Goal: Task Accomplishment & Management: Use online tool/utility

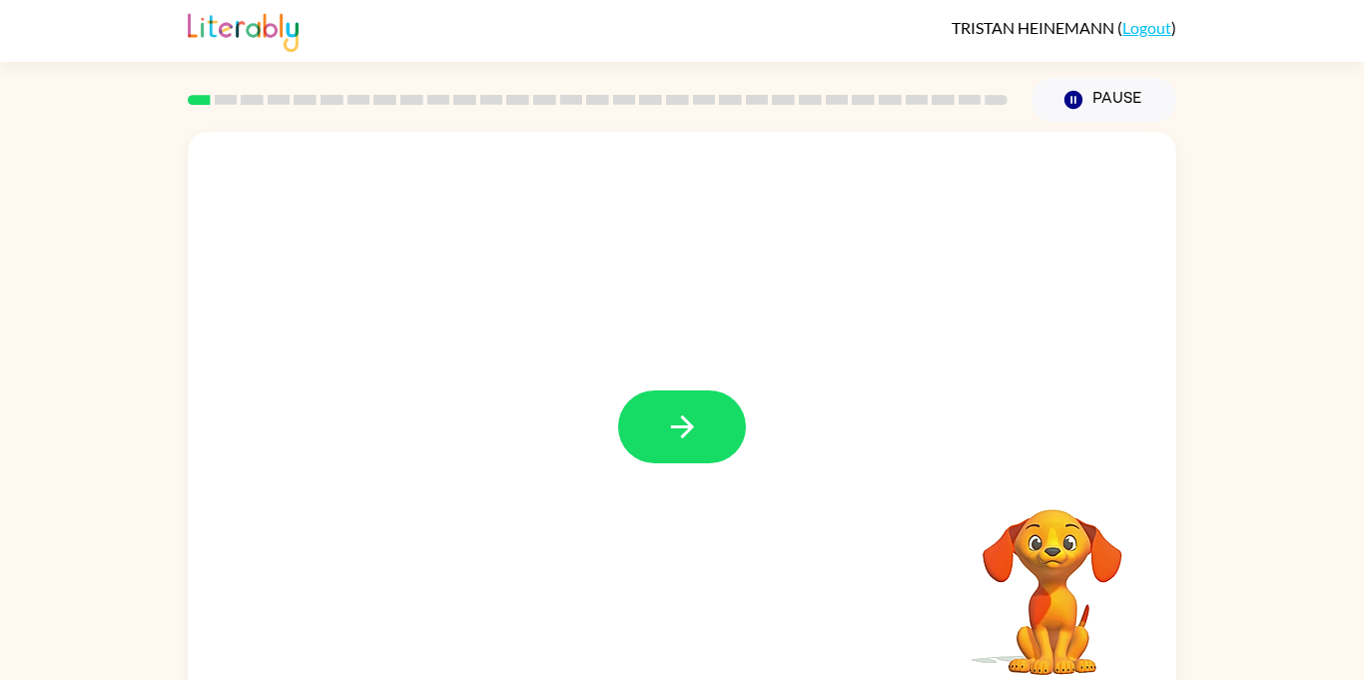
click at [641, 461] on div at bounding box center [682, 426] width 128 height 73
click at [705, 448] on button "button" at bounding box center [682, 426] width 128 height 73
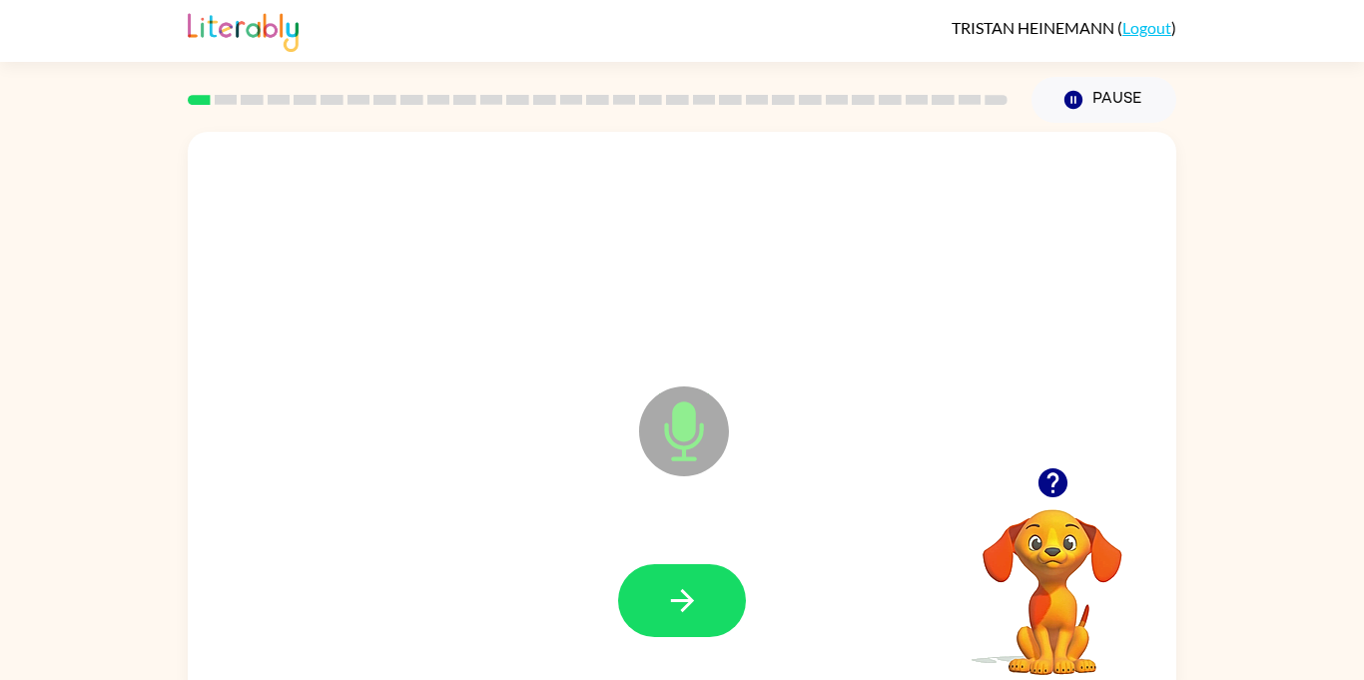
click at [682, 443] on icon at bounding box center [684, 431] width 90 height 90
click at [705, 435] on icon at bounding box center [684, 431] width 90 height 90
click at [675, 432] on icon "Microphone The Microphone is here when it is your turn to talk" at bounding box center [783, 456] width 299 height 150
click at [671, 440] on icon "Microphone The Microphone is here when it is your turn to talk" at bounding box center [783, 456] width 299 height 150
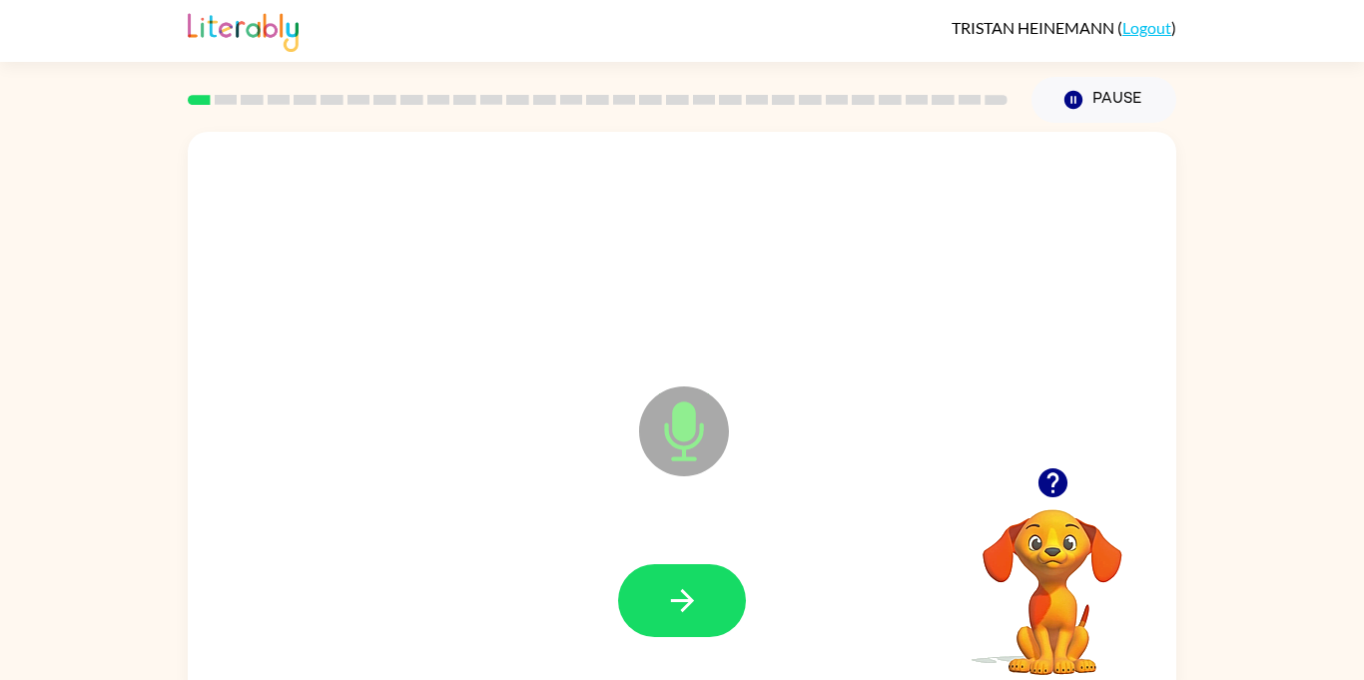
click at [671, 440] on icon "Microphone The Microphone is here when it is your turn to talk" at bounding box center [783, 456] width 299 height 150
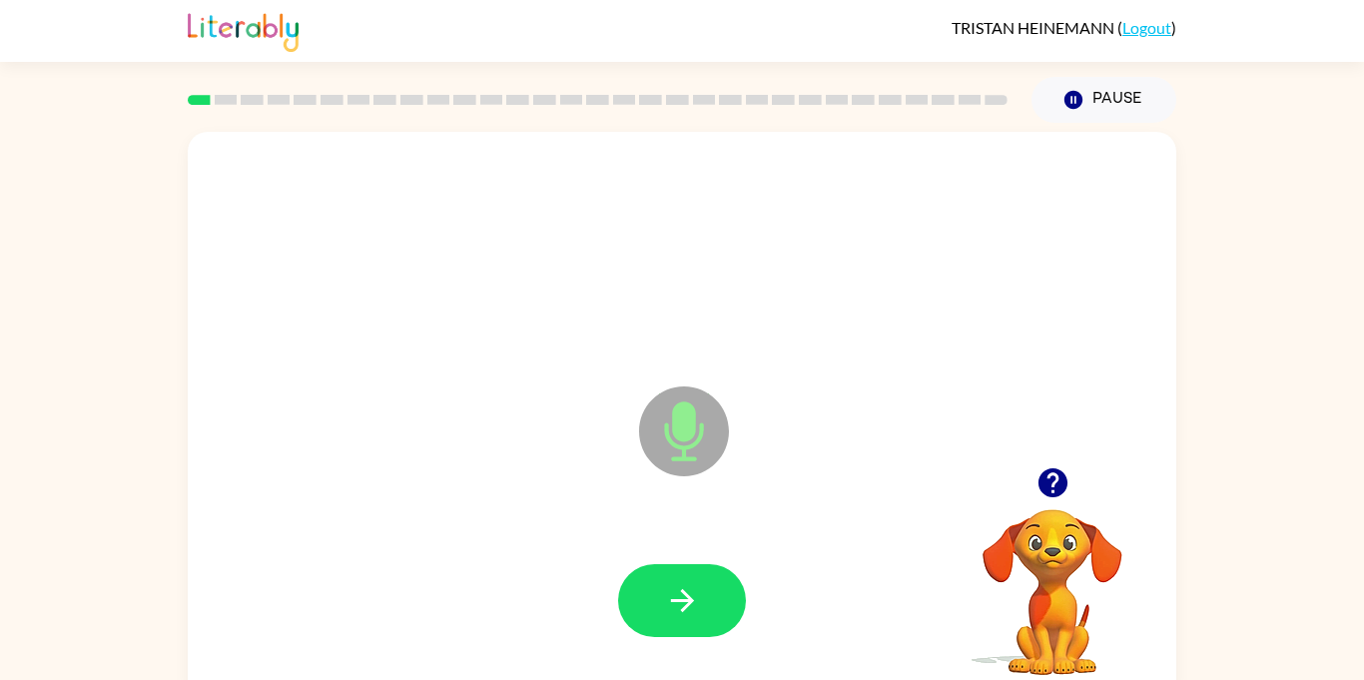
click at [671, 440] on icon "Microphone The Microphone is here when it is your turn to talk" at bounding box center [783, 456] width 299 height 150
click at [667, 436] on icon "Microphone The Microphone is here when it is your turn to talk" at bounding box center [783, 456] width 299 height 150
click at [667, 437] on icon "Microphone The Microphone is here when it is your turn to talk" at bounding box center [783, 456] width 299 height 150
drag, startPoint x: 667, startPoint y: 437, endPoint x: 668, endPoint y: 461, distance: 24.0
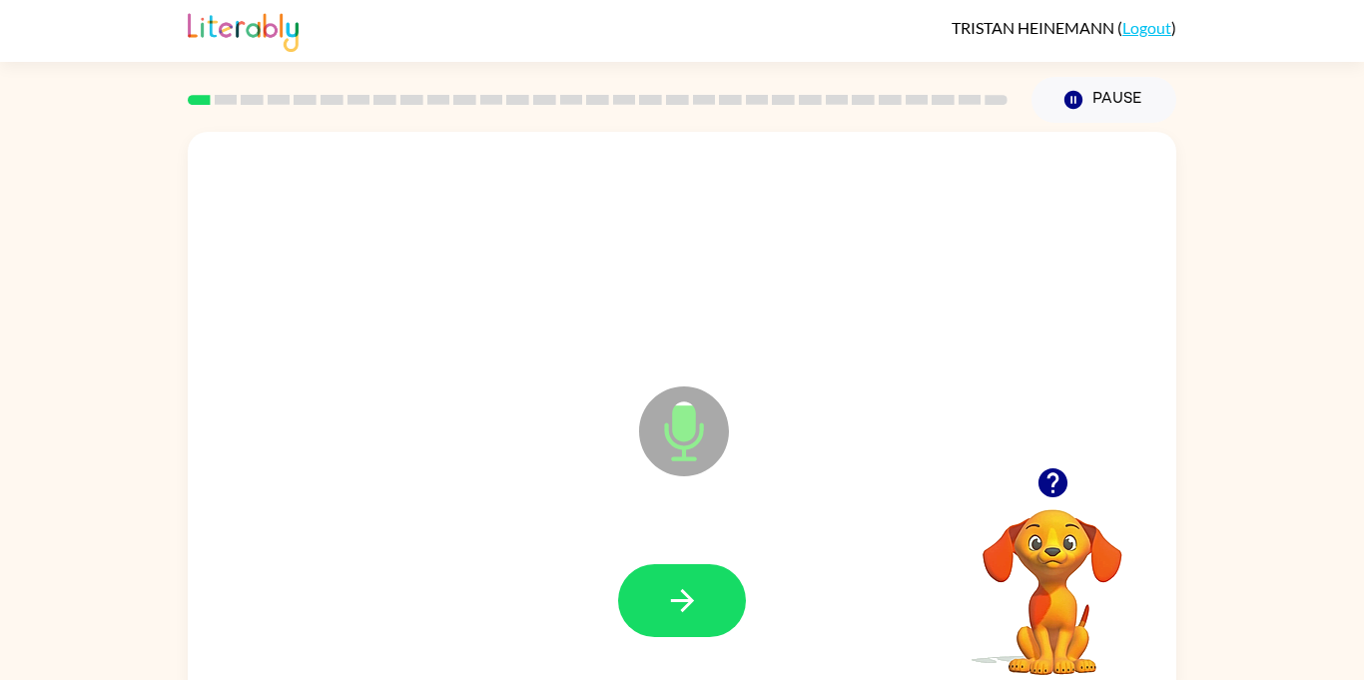
click at [668, 461] on icon "Microphone The Microphone is here when it is your turn to talk" at bounding box center [783, 456] width 299 height 150
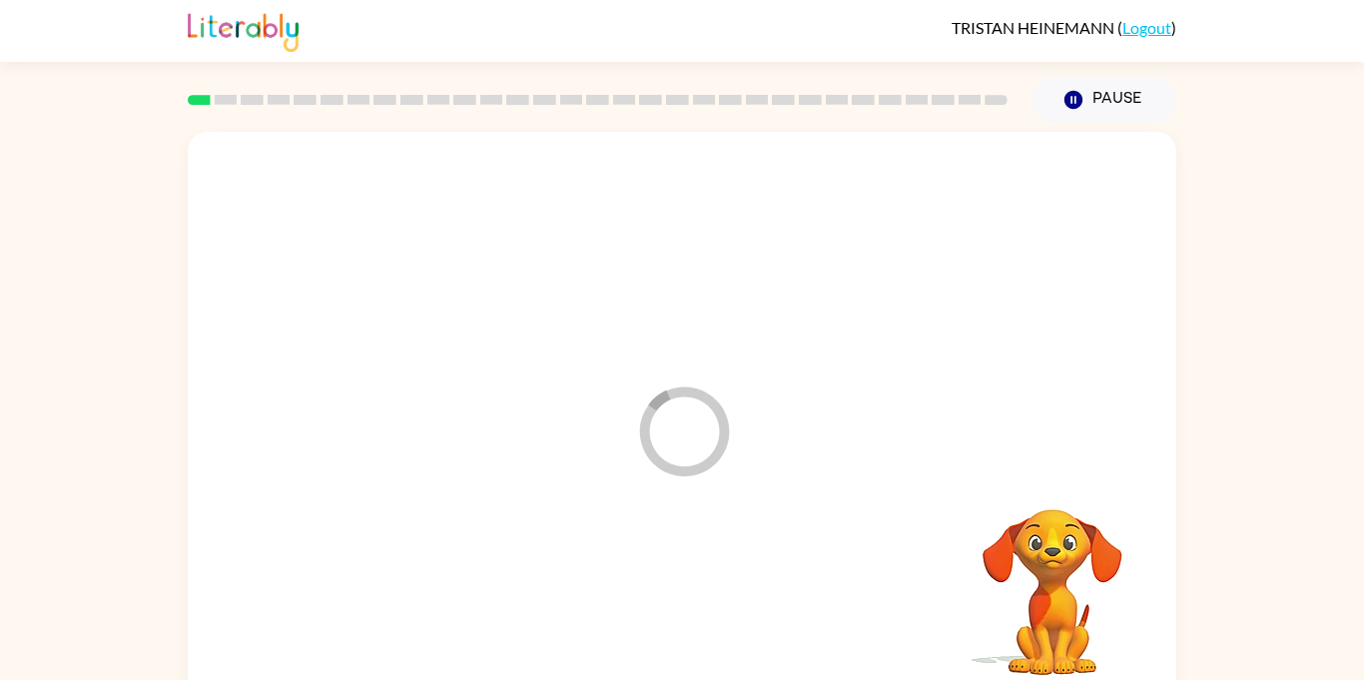
click at [669, 462] on icon "Loader Your response is being sent to our graders" at bounding box center [684, 431] width 120 height 120
click at [669, 462] on div at bounding box center [682, 417] width 988 height 570
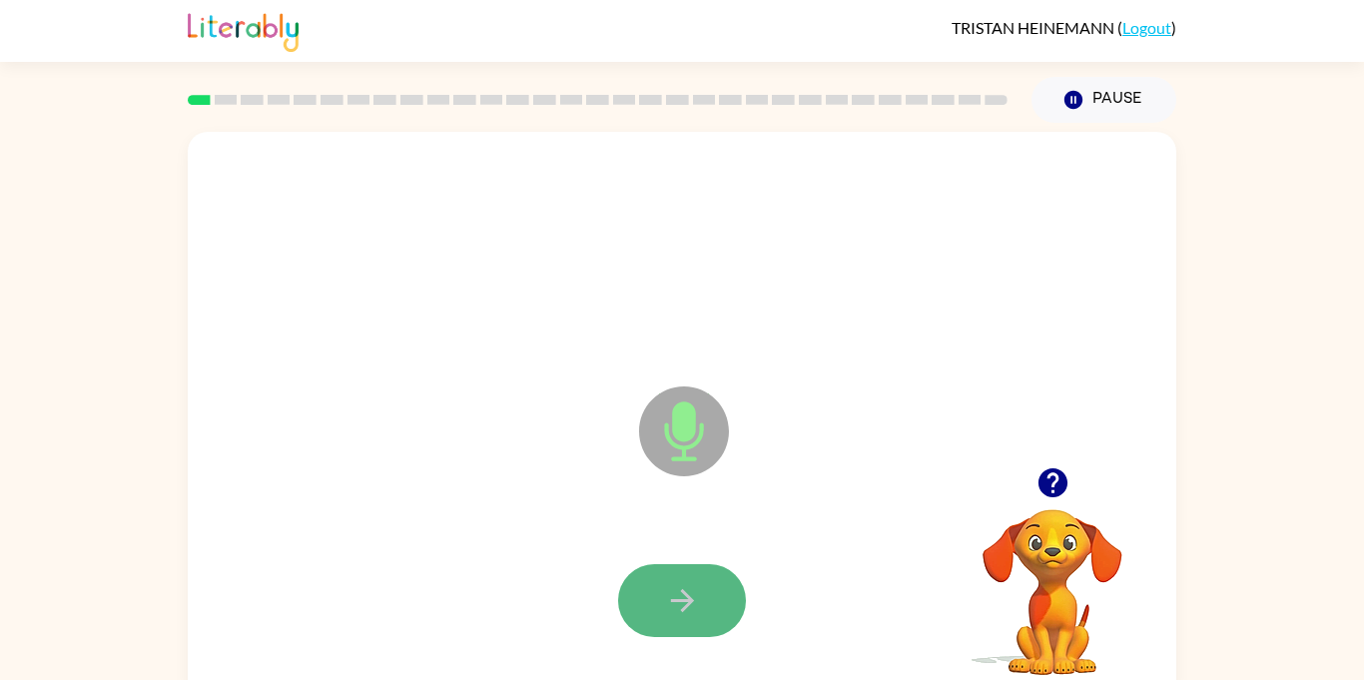
click at [627, 611] on button "button" at bounding box center [682, 600] width 128 height 73
click at [677, 429] on icon "Microphone The Microphone is here when it is your turn to talk" at bounding box center [783, 456] width 299 height 150
drag, startPoint x: 677, startPoint y: 429, endPoint x: 674, endPoint y: 458, distance: 29.1
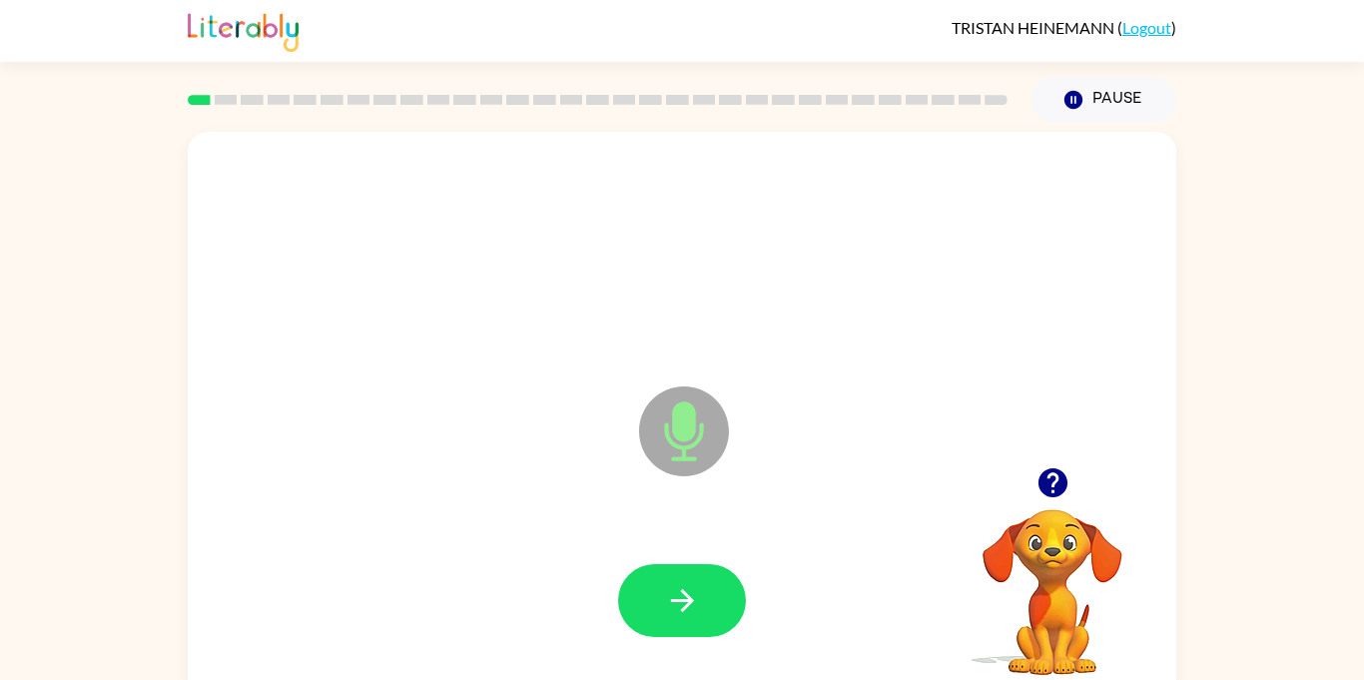
click at [674, 458] on icon "Microphone The Microphone is here when it is your turn to talk" at bounding box center [783, 456] width 299 height 150
click at [673, 458] on icon "Microphone The Microphone is here when it is your turn to talk" at bounding box center [783, 456] width 299 height 150
click at [669, 454] on icon at bounding box center [684, 431] width 90 height 90
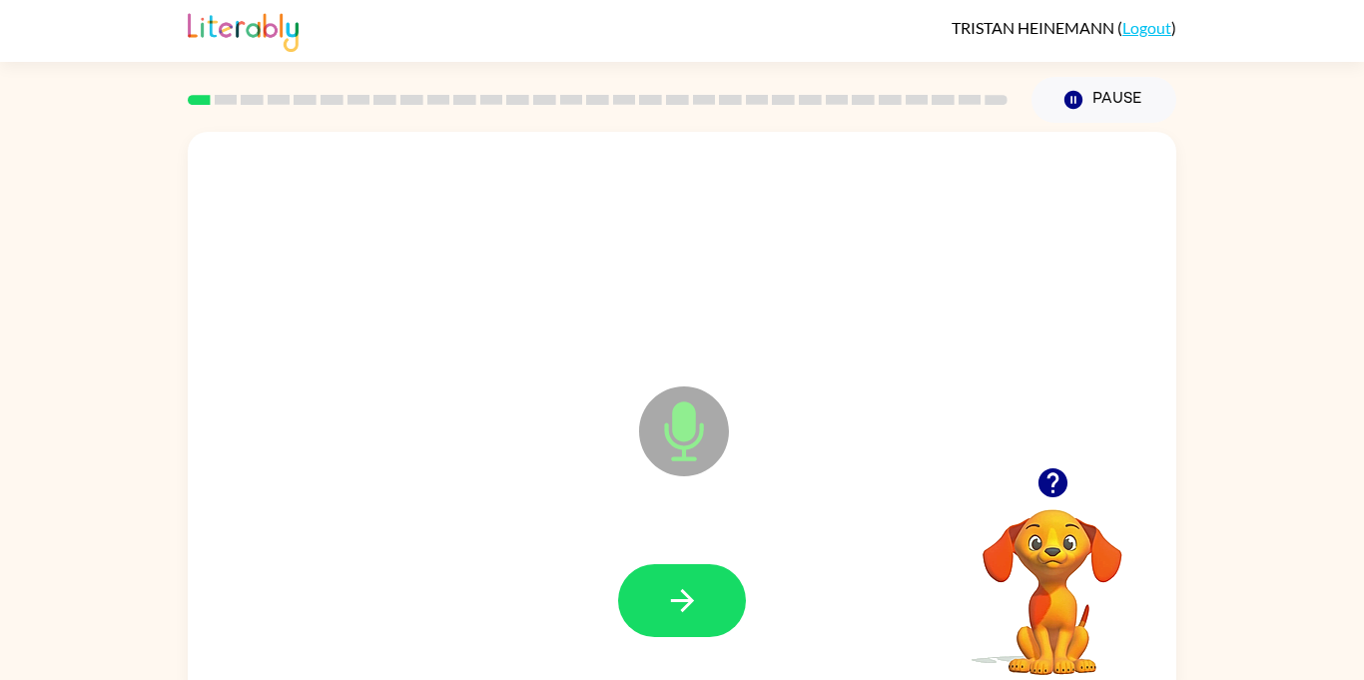
click at [669, 454] on icon at bounding box center [684, 431] width 90 height 90
click at [669, 455] on icon "Loader Your response is being sent to our graders" at bounding box center [684, 431] width 120 height 120
click at [670, 445] on icon at bounding box center [684, 431] width 90 height 90
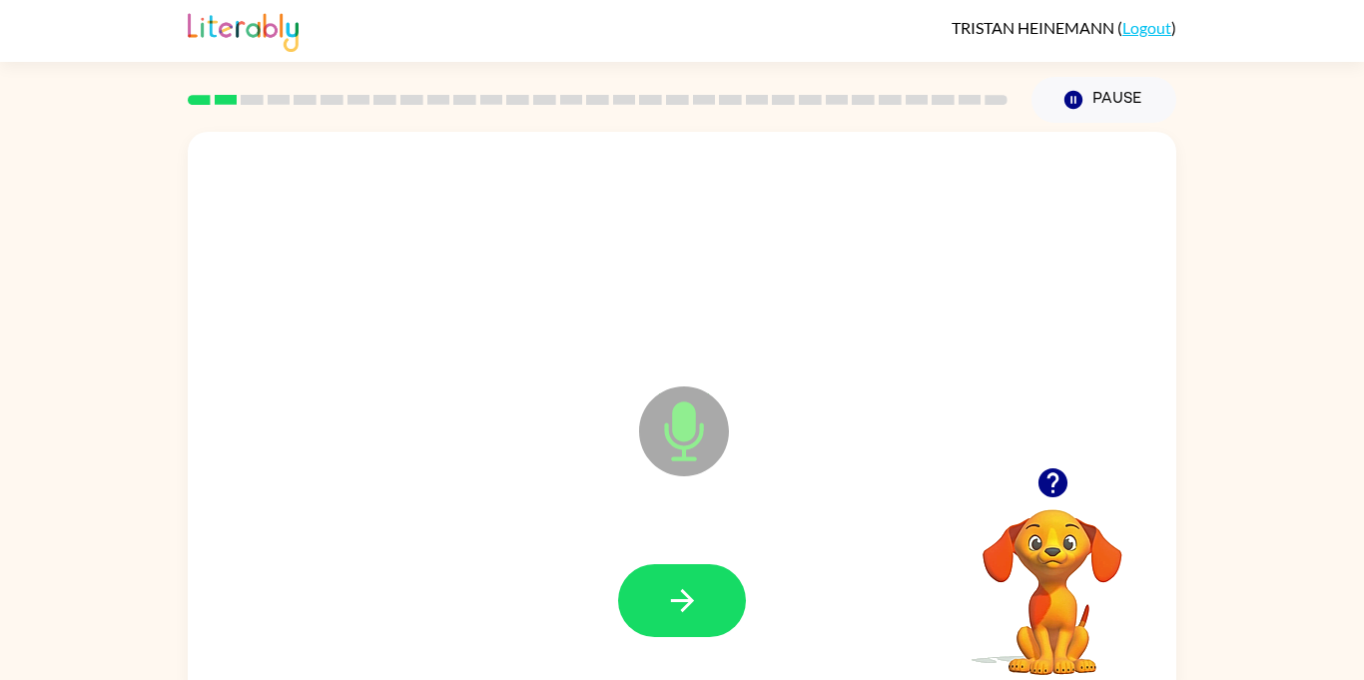
click at [670, 445] on icon at bounding box center [684, 431] width 90 height 90
click at [670, 446] on icon at bounding box center [684, 431] width 90 height 90
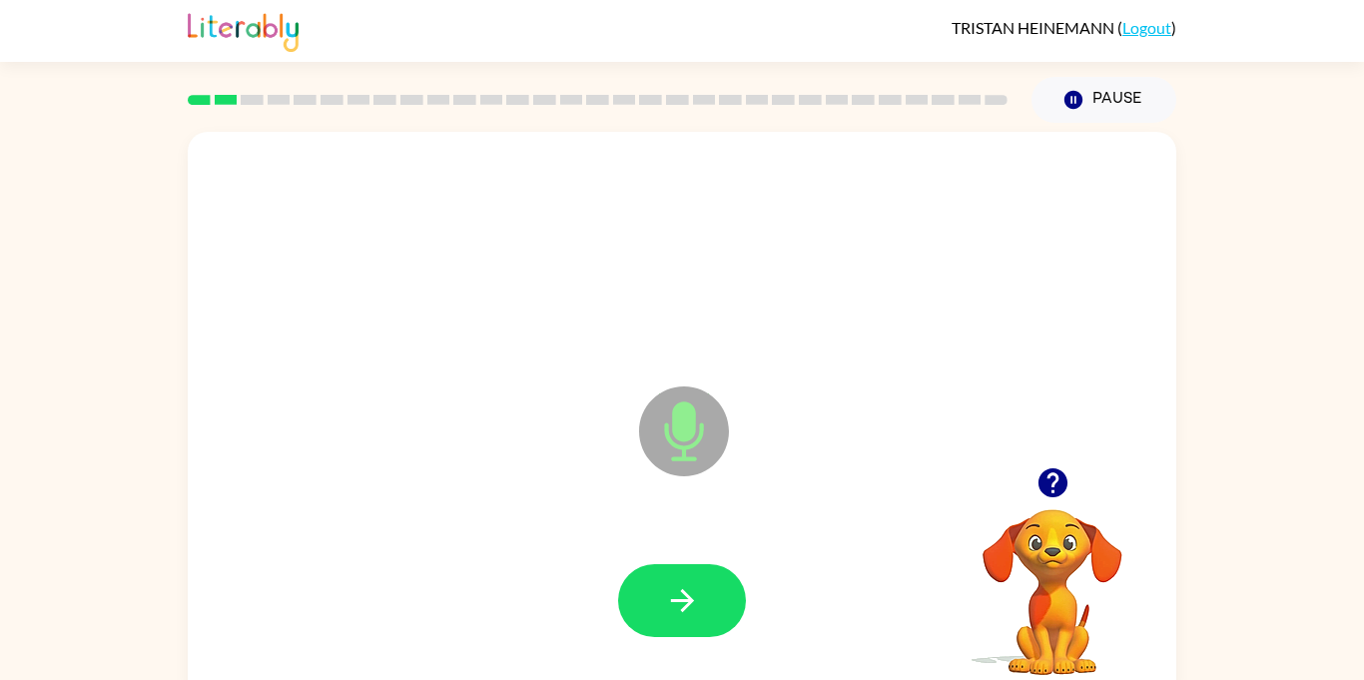
click at [670, 446] on icon at bounding box center [684, 431] width 90 height 90
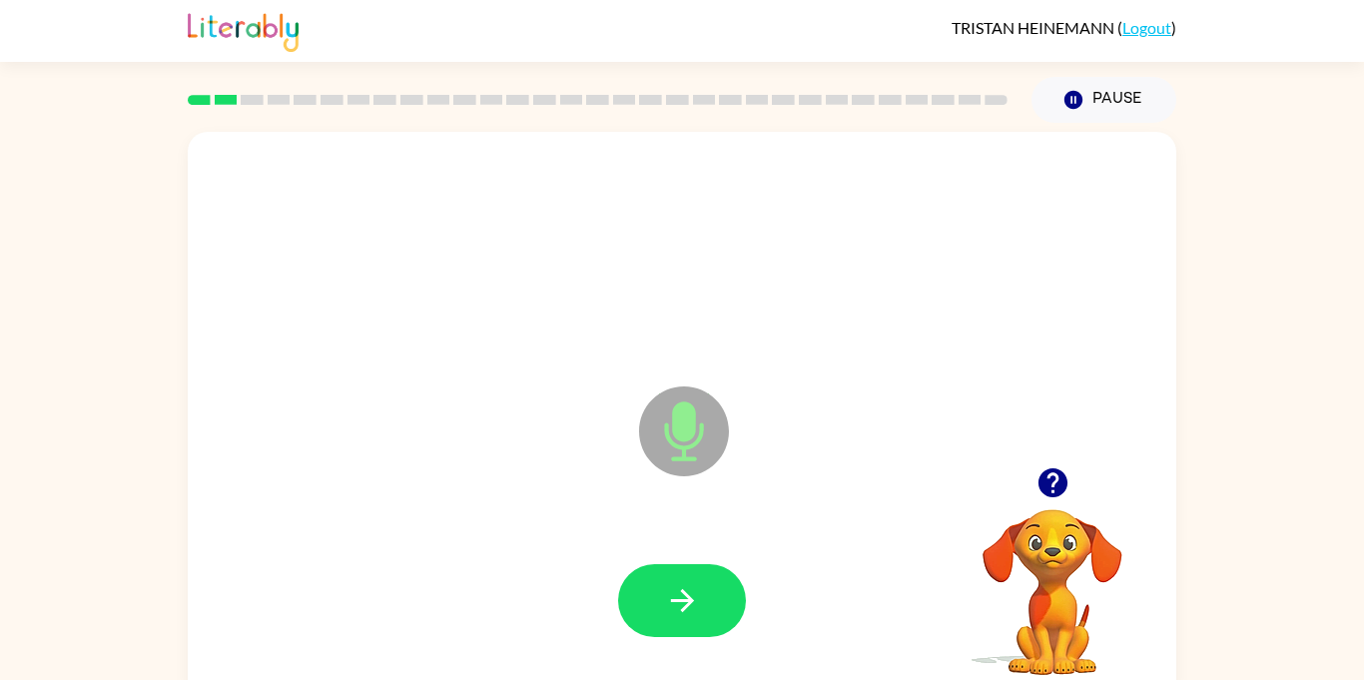
click at [670, 446] on icon at bounding box center [684, 431] width 90 height 90
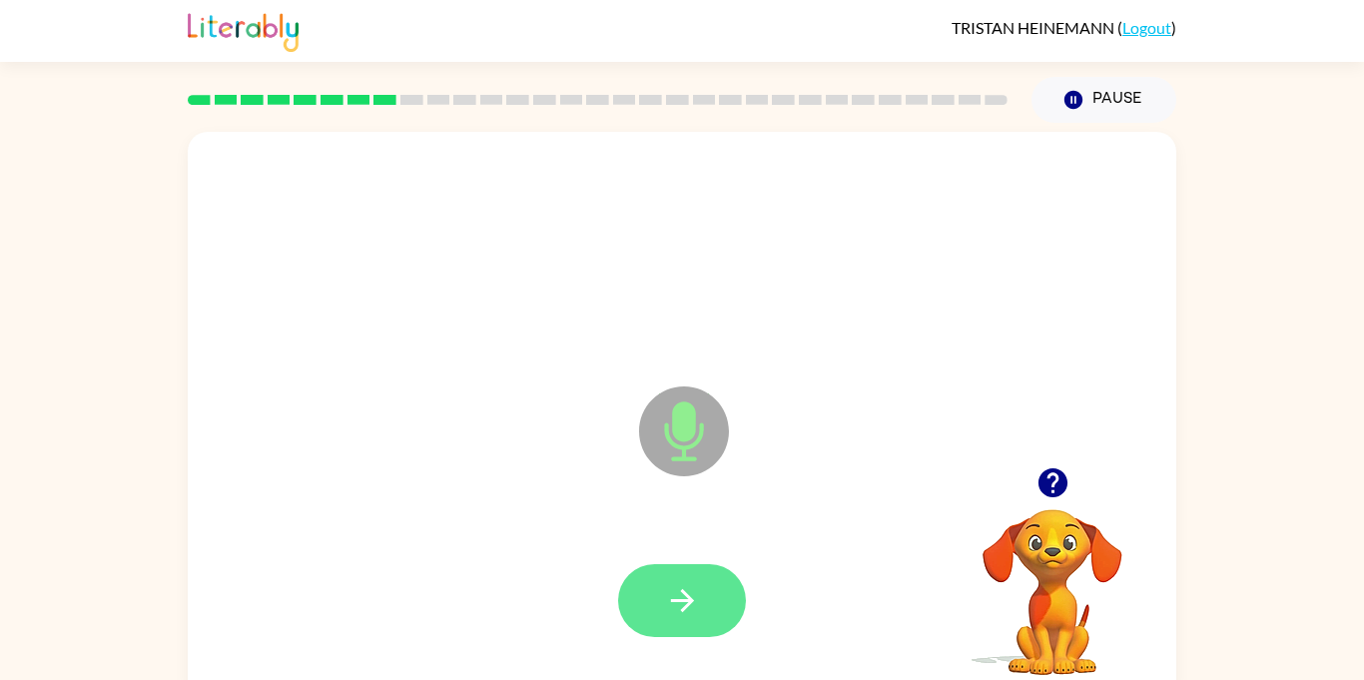
click at [703, 625] on button "button" at bounding box center [682, 600] width 128 height 73
click at [705, 619] on button "button" at bounding box center [682, 600] width 128 height 73
click at [722, 606] on button "button" at bounding box center [682, 600] width 128 height 73
click at [723, 629] on button "button" at bounding box center [682, 600] width 128 height 73
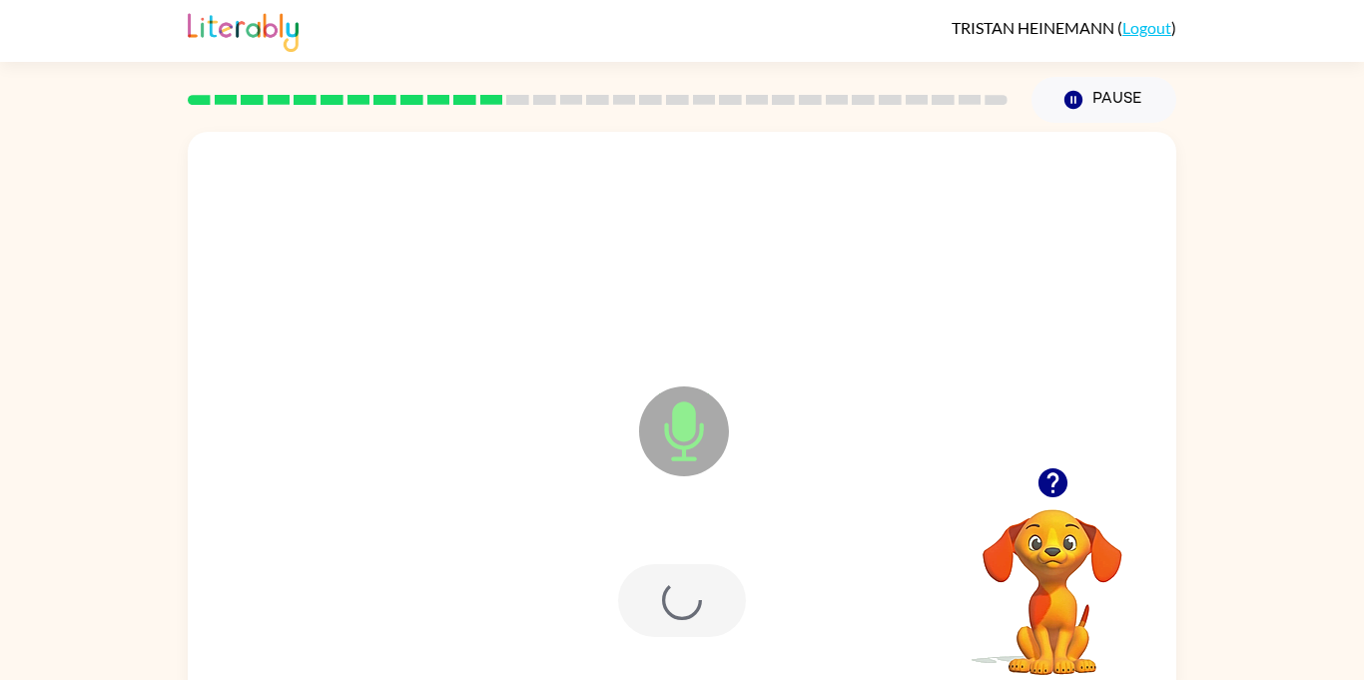
click at [731, 599] on div at bounding box center [682, 600] width 128 height 73
click at [693, 440] on icon at bounding box center [684, 431] width 90 height 90
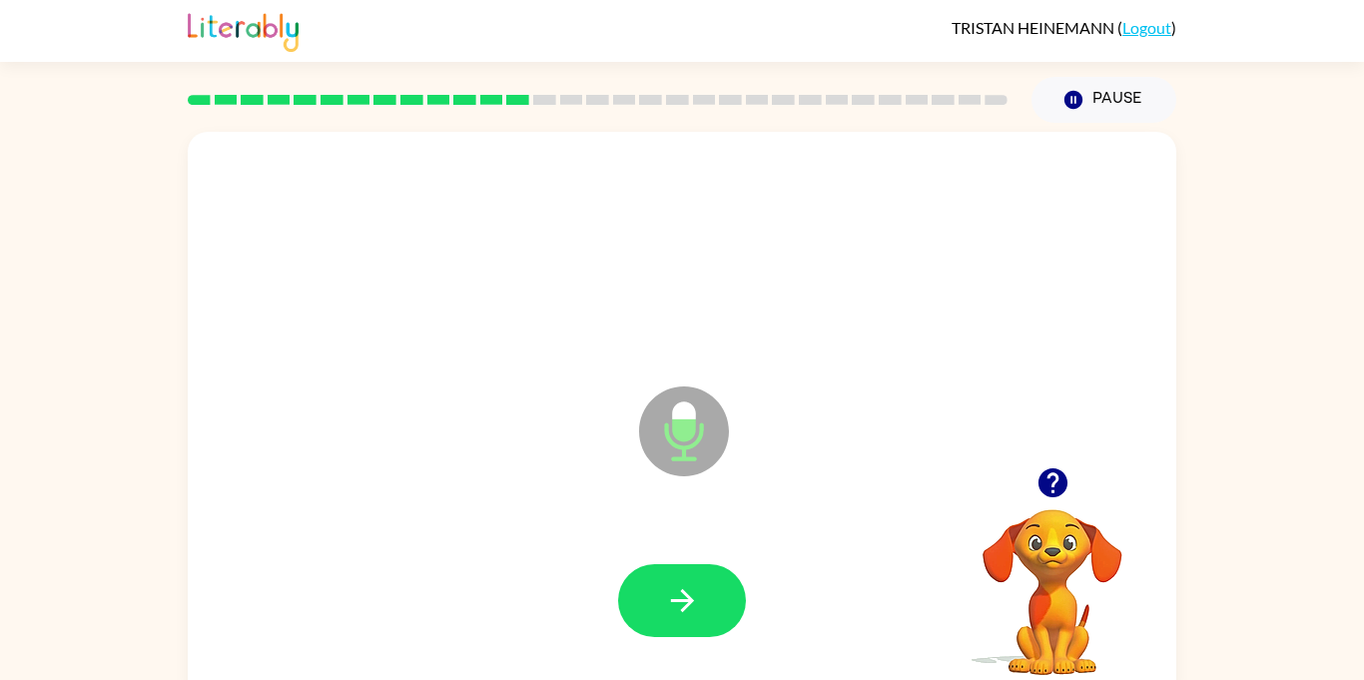
click at [680, 418] on icon "Microphone The Microphone is here when it is your turn to talk" at bounding box center [783, 456] width 299 height 150
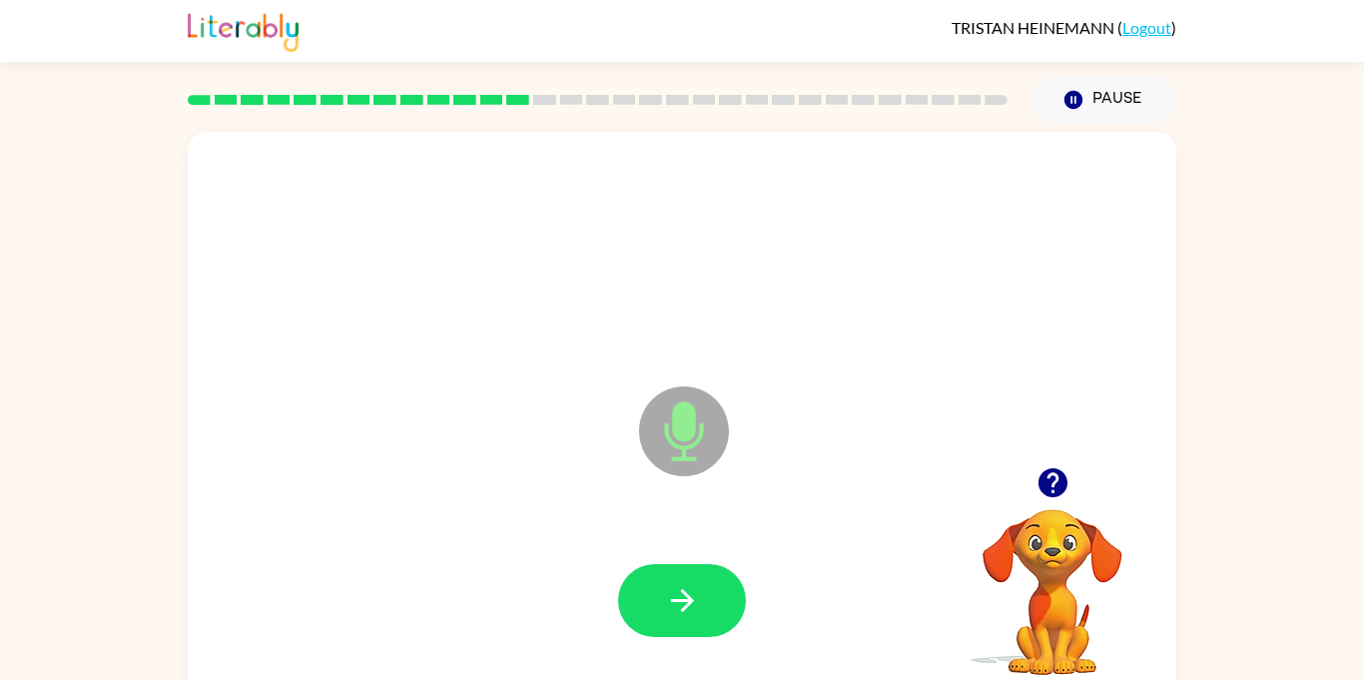
click at [680, 418] on icon "Microphone The Microphone is here when it is your turn to talk" at bounding box center [783, 456] width 299 height 150
click at [685, 416] on icon "Microphone The Microphone is here when it is your turn to talk" at bounding box center [783, 456] width 299 height 150
click at [664, 451] on icon at bounding box center [684, 431] width 90 height 90
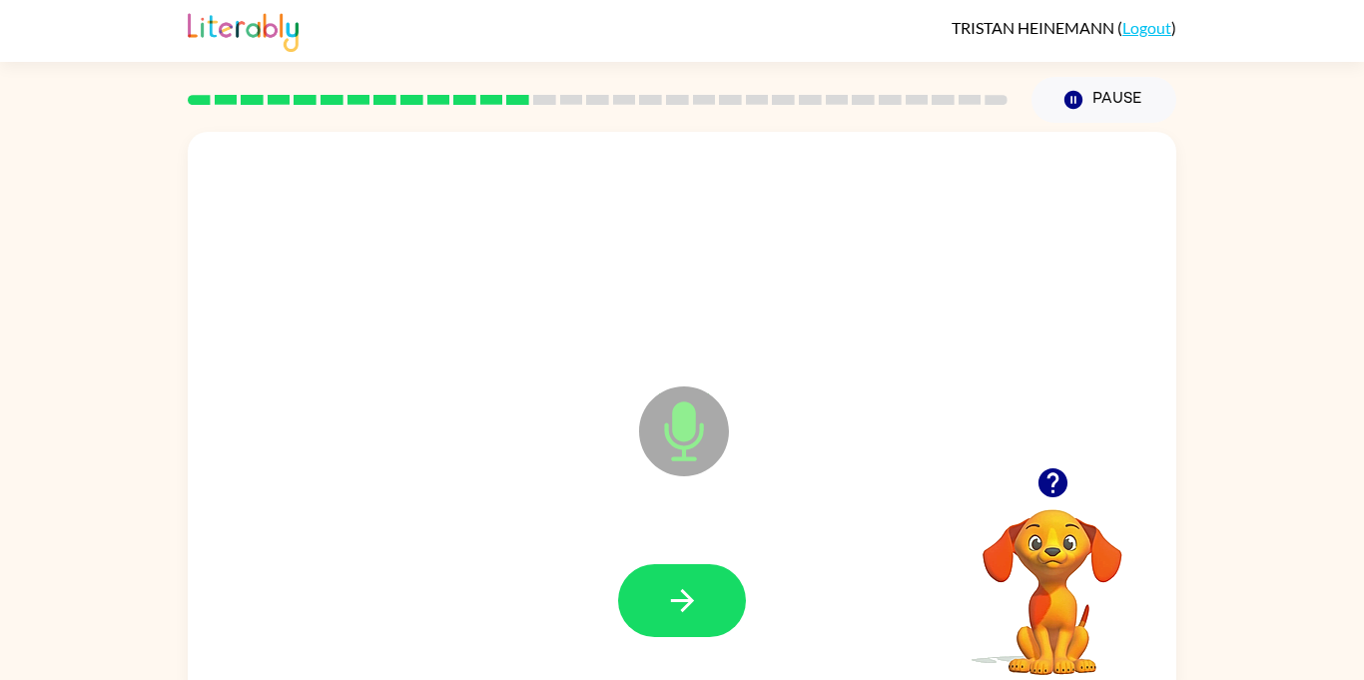
click at [664, 451] on icon at bounding box center [684, 431] width 90 height 90
click at [663, 451] on icon at bounding box center [684, 431] width 90 height 90
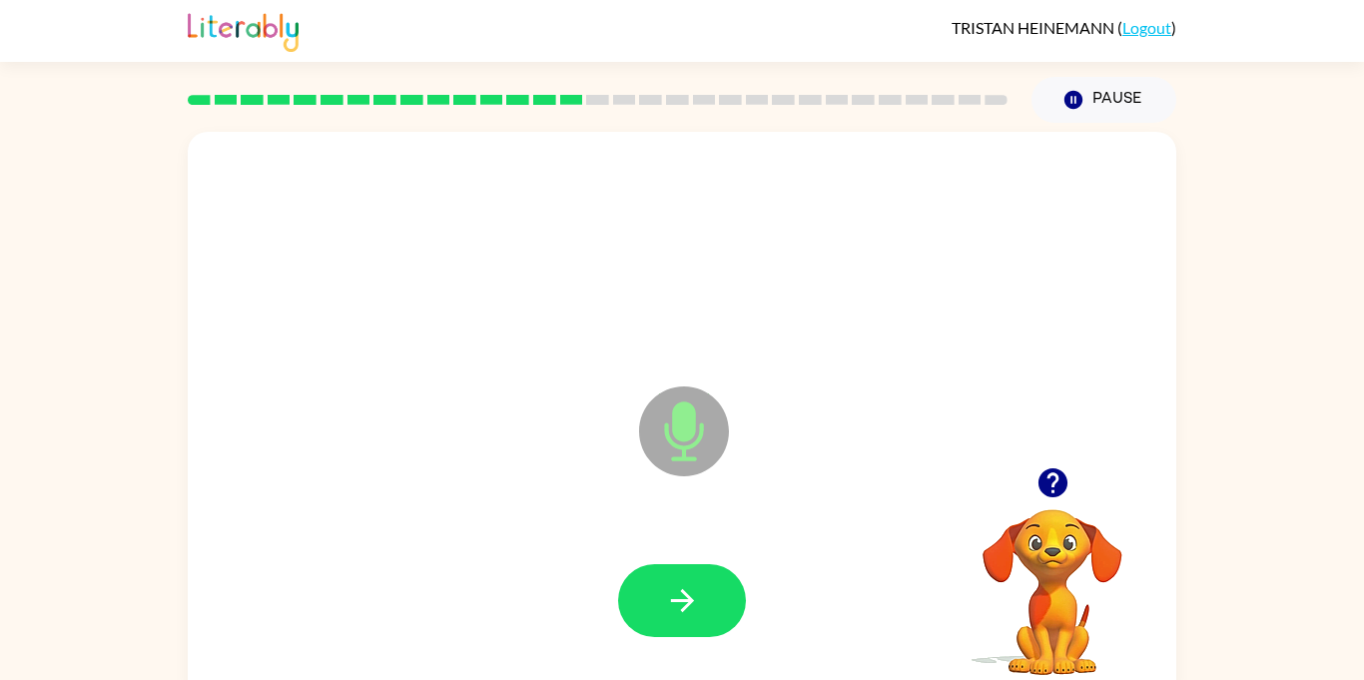
click at [663, 451] on icon at bounding box center [684, 431] width 90 height 90
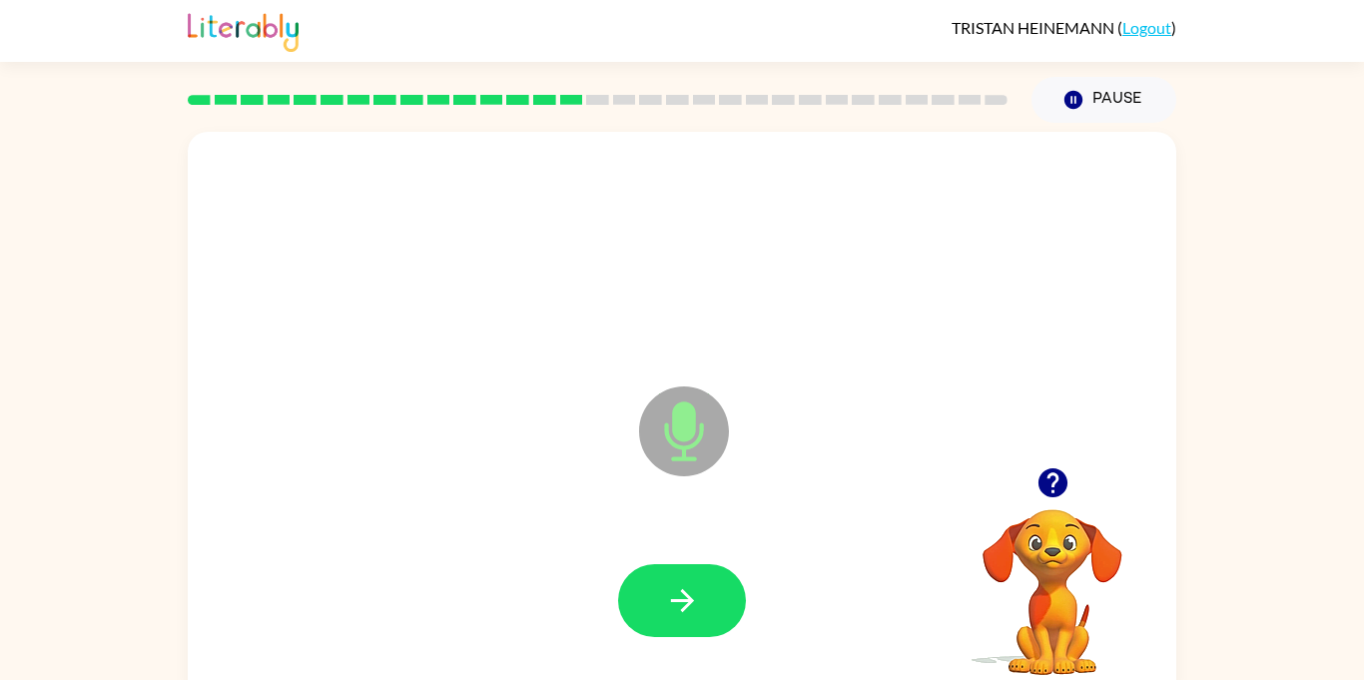
click at [663, 451] on icon at bounding box center [684, 431] width 90 height 90
click at [660, 452] on icon at bounding box center [684, 431] width 90 height 90
click at [680, 586] on icon "button" at bounding box center [682, 600] width 35 height 35
click at [1024, 280] on div at bounding box center [682, 254] width 948 height 164
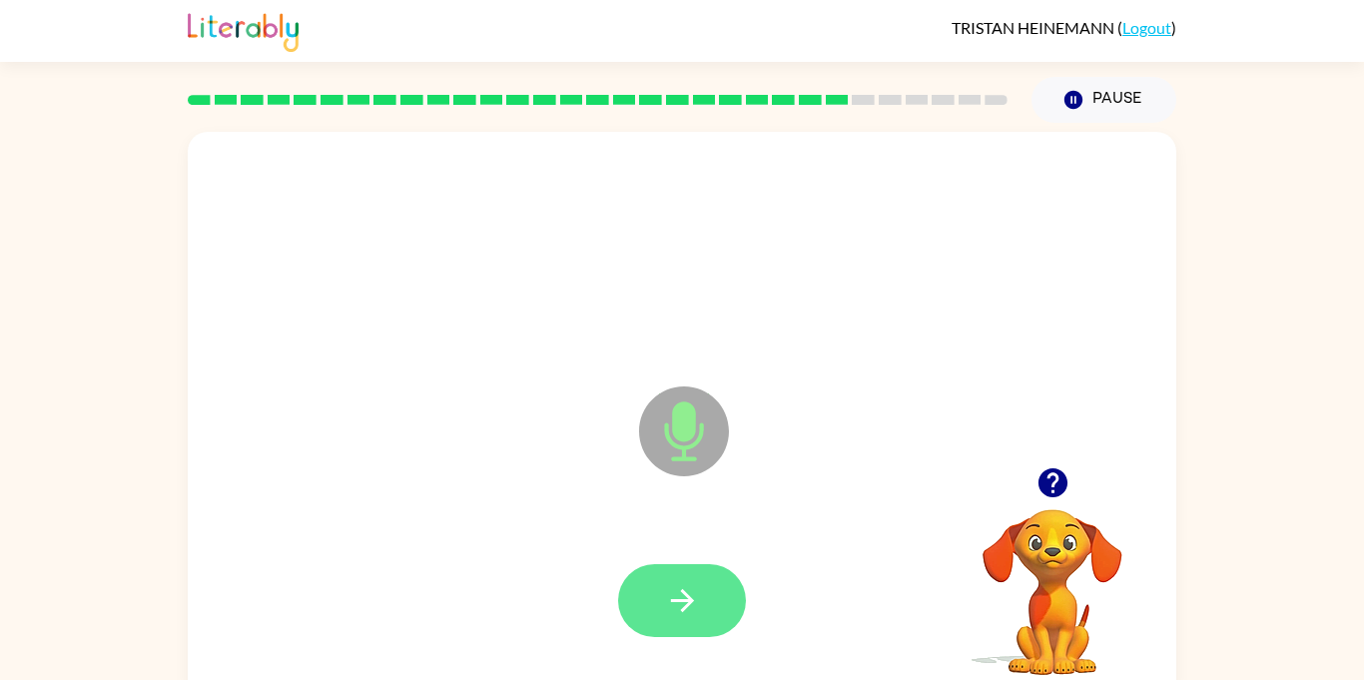
click at [731, 621] on button "button" at bounding box center [682, 600] width 128 height 73
click at [694, 419] on icon "Microphone The Microphone is here when it is your turn to talk" at bounding box center [783, 456] width 299 height 150
click at [694, 420] on icon "Microphone The Microphone is here when it is your turn to talk" at bounding box center [783, 456] width 299 height 150
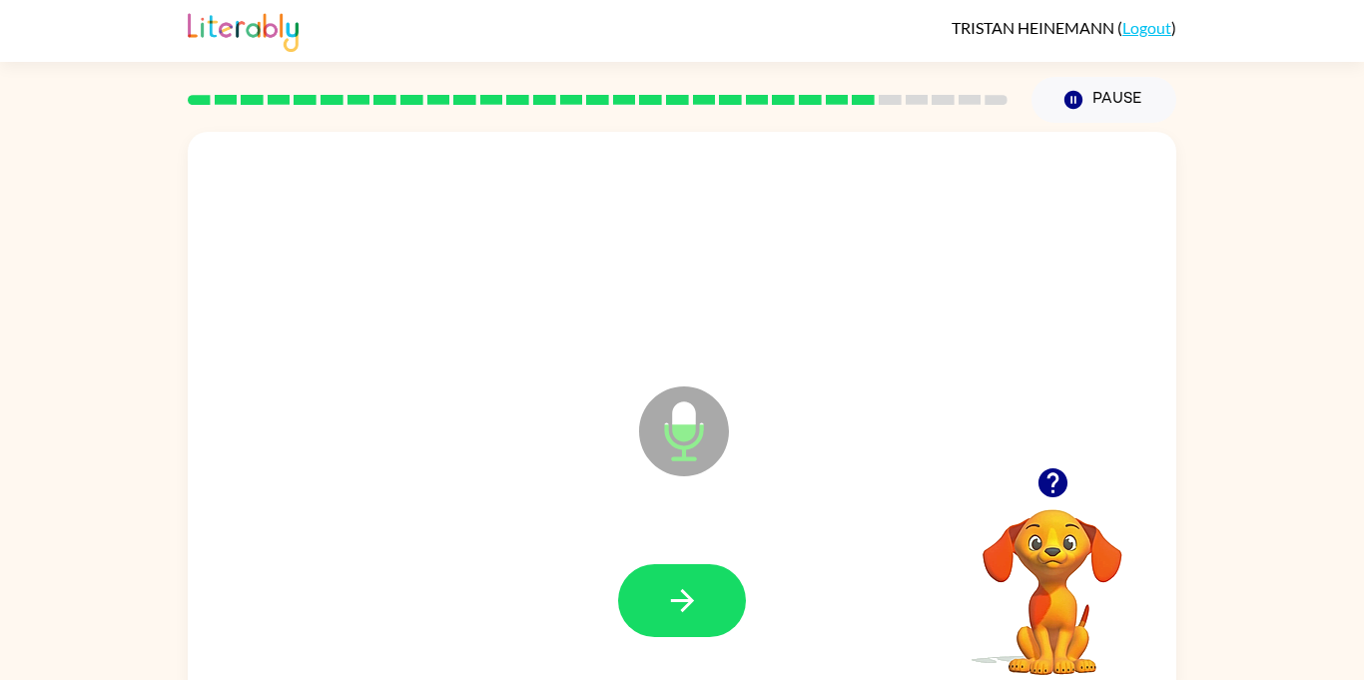
scroll to position [22, 0]
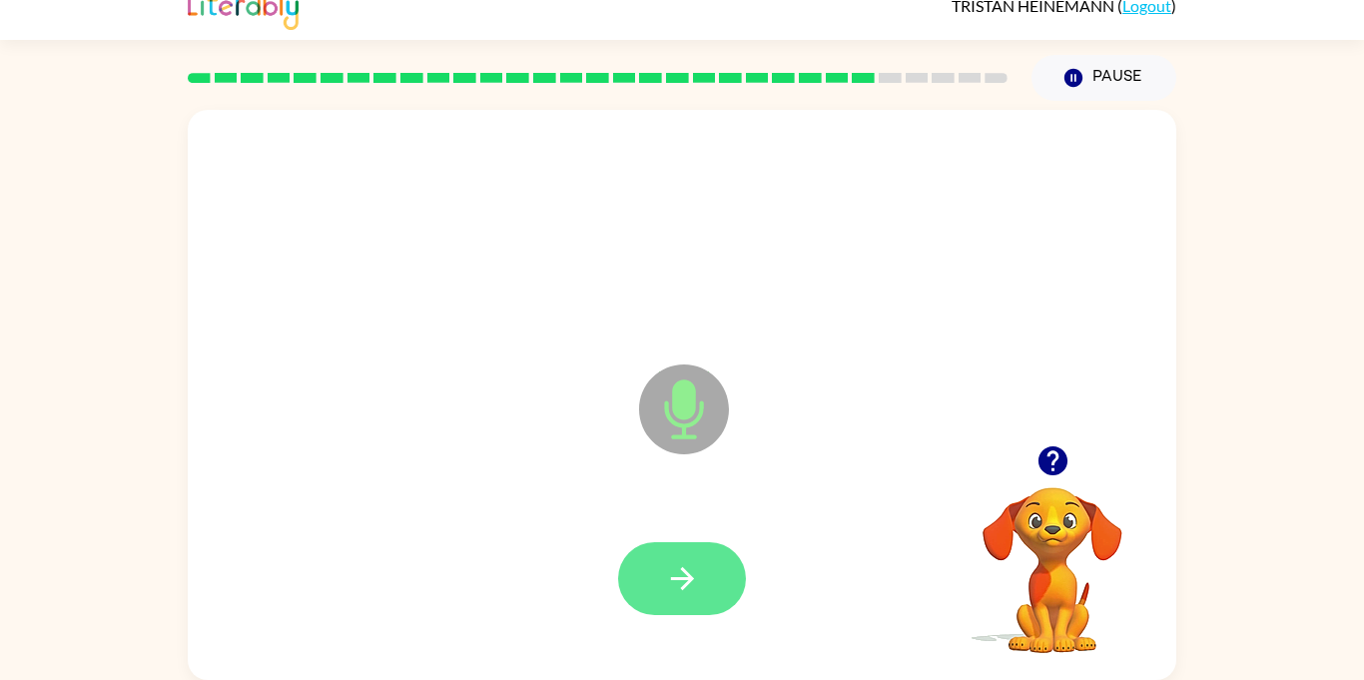
click at [676, 570] on icon "button" at bounding box center [682, 578] width 35 height 35
click at [654, 562] on div at bounding box center [682, 578] width 128 height 73
click at [648, 587] on div at bounding box center [682, 578] width 128 height 73
click at [642, 595] on div at bounding box center [682, 578] width 128 height 73
click at [682, 570] on icon "button" at bounding box center [681, 578] width 23 height 23
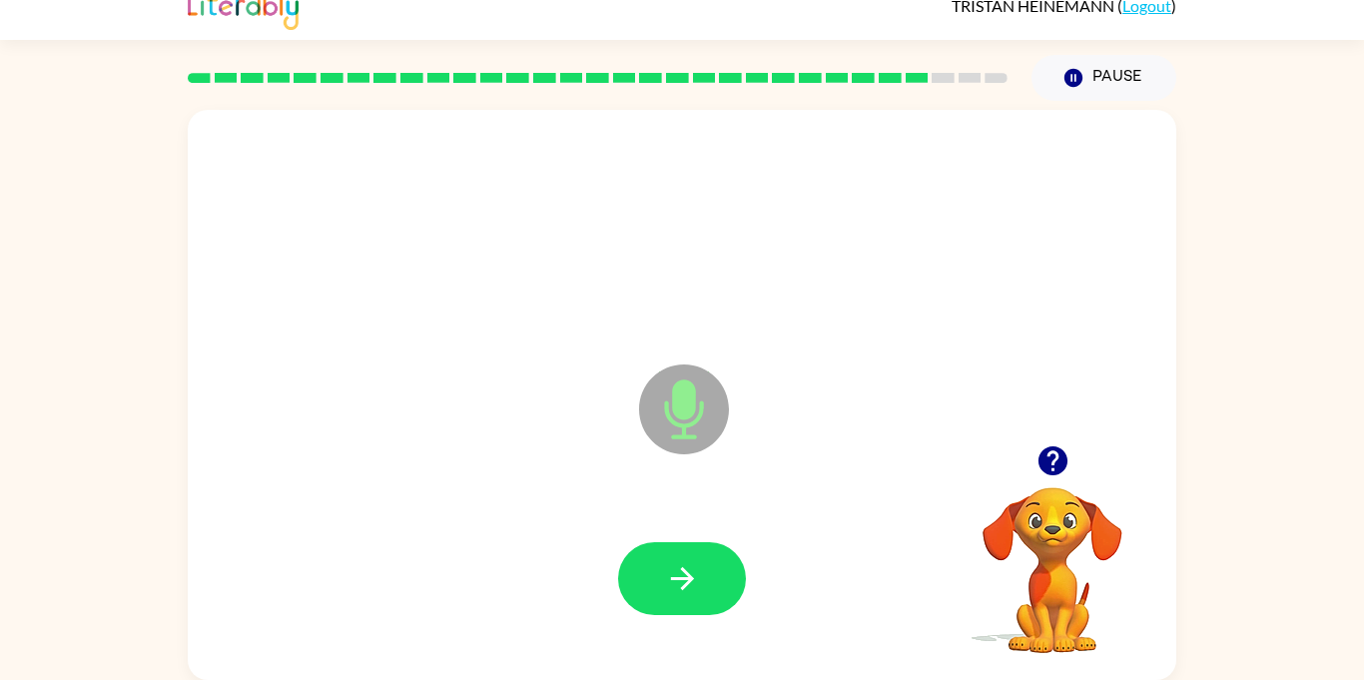
click at [694, 420] on div "Microphone The Microphone is here when it is your turn to talk" at bounding box center [682, 395] width 988 height 570
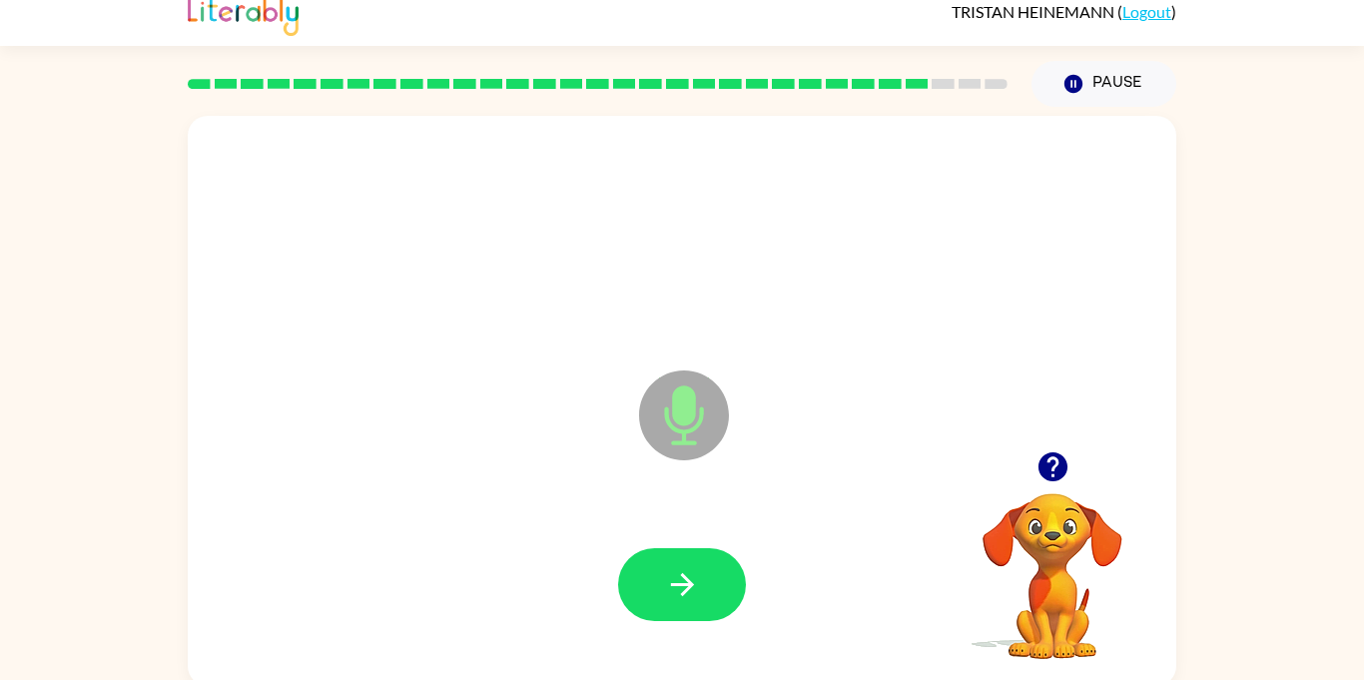
scroll to position [0, 0]
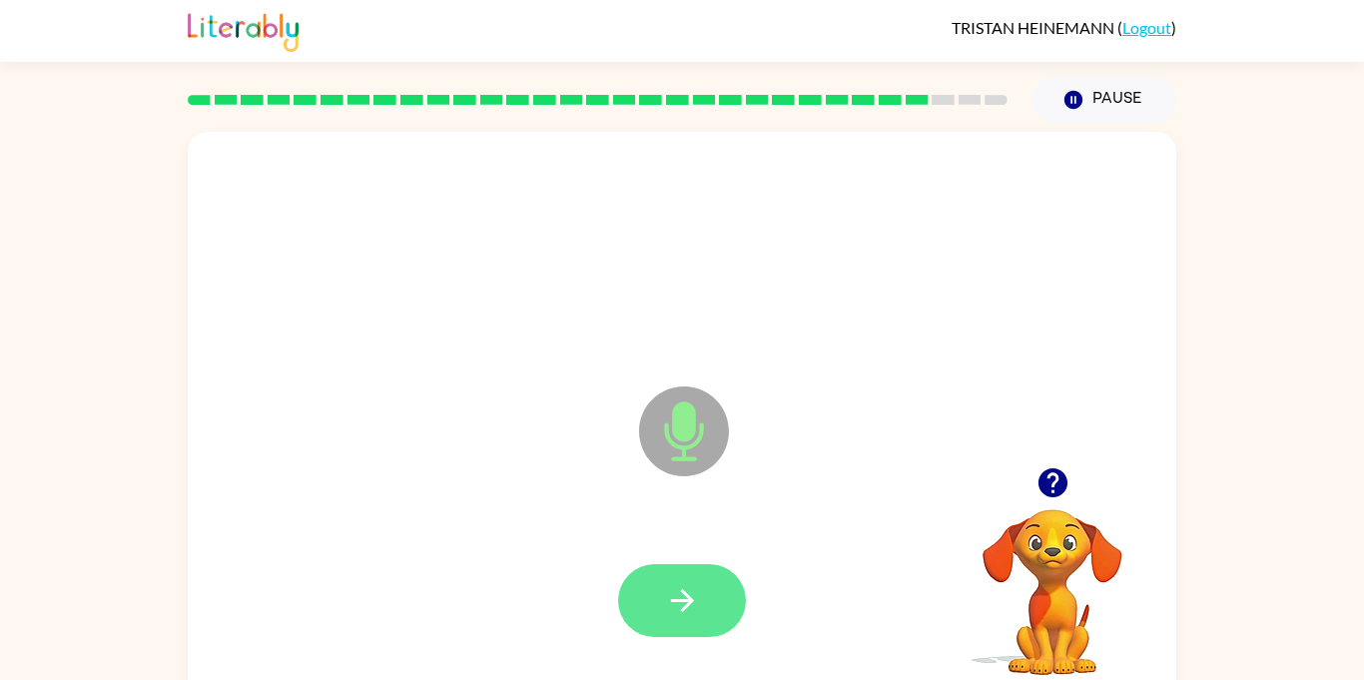
click at [706, 594] on button "button" at bounding box center [682, 600] width 128 height 73
click at [742, 600] on div at bounding box center [682, 600] width 128 height 73
click at [676, 595] on icon "button" at bounding box center [682, 600] width 35 height 35
click at [673, 596] on icon "button" at bounding box center [682, 600] width 35 height 35
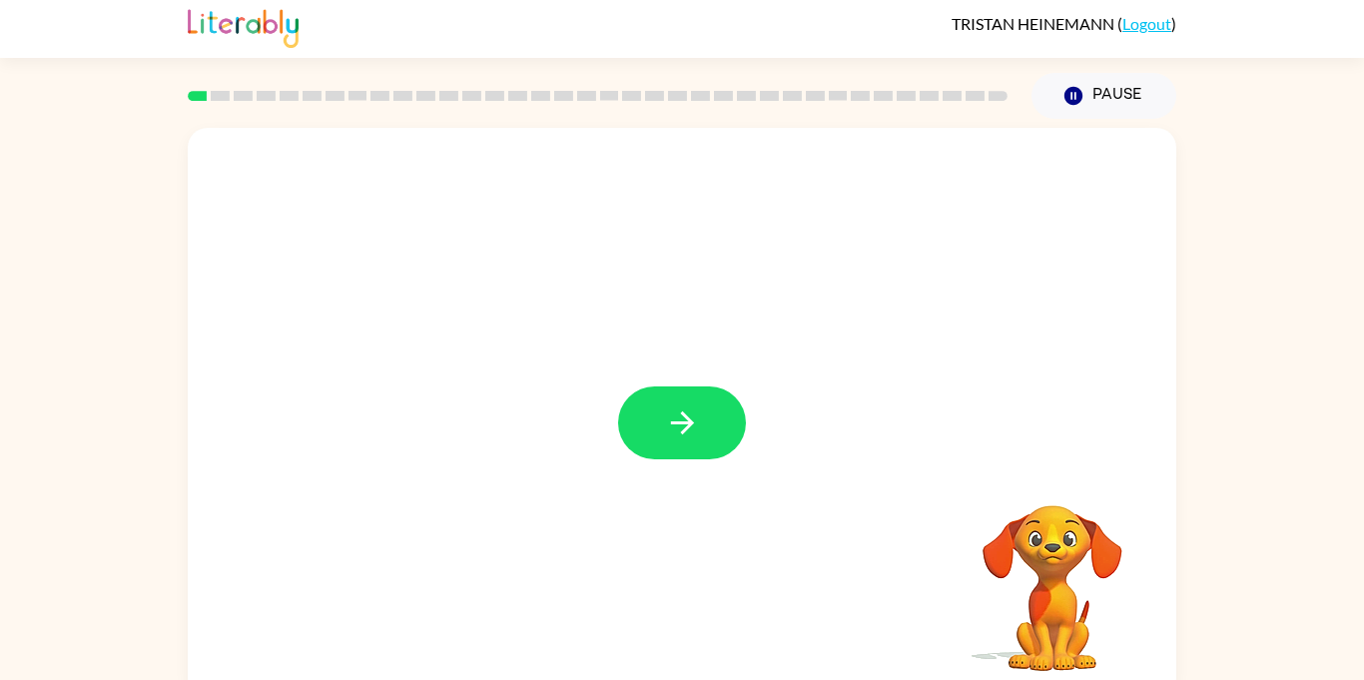
scroll to position [7, 0]
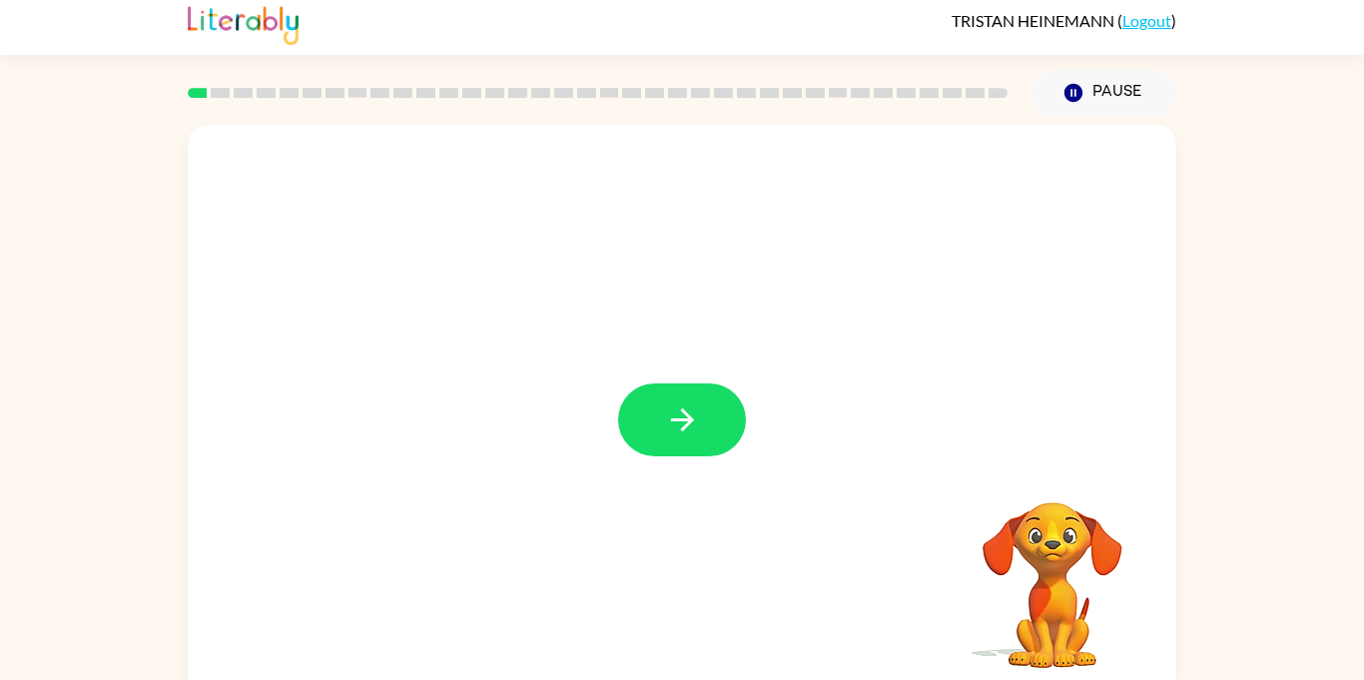
click at [751, 458] on div at bounding box center [682, 410] width 988 height 570
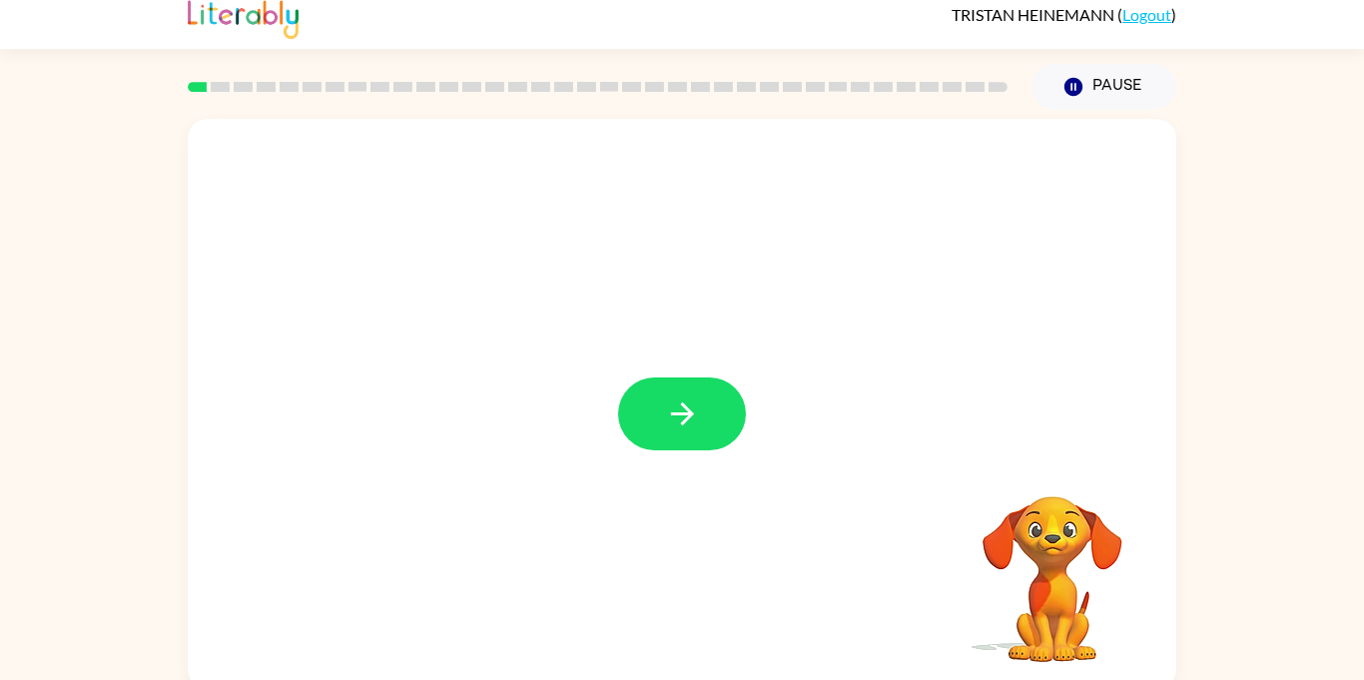
scroll to position [14, 0]
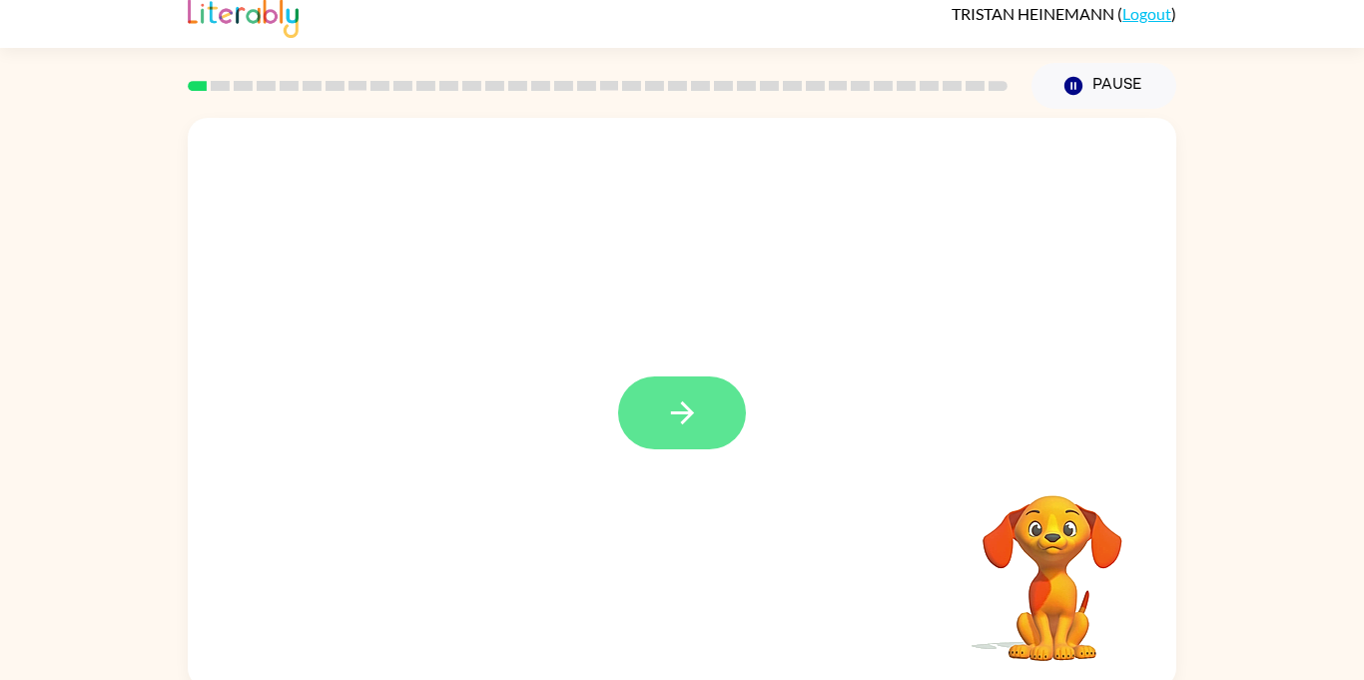
click at [678, 397] on icon "button" at bounding box center [682, 412] width 35 height 35
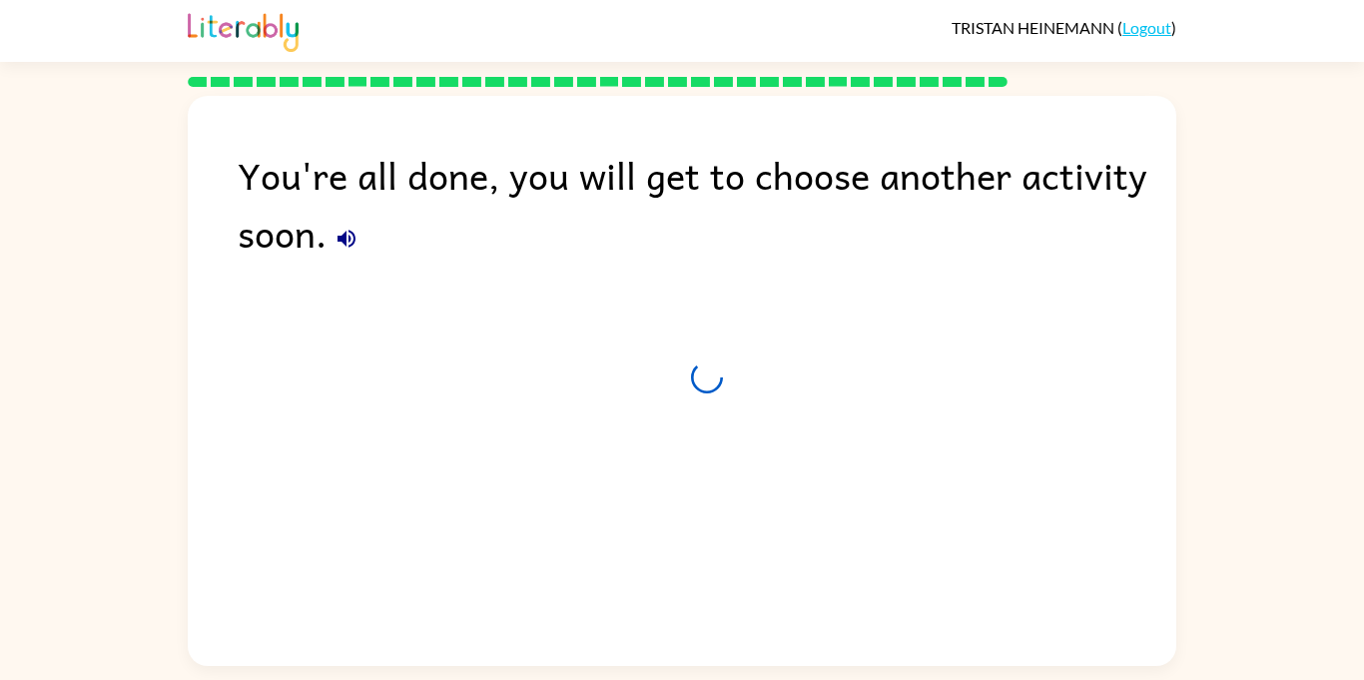
scroll to position [0, 0]
